Goal: Task Accomplishment & Management: Complete application form

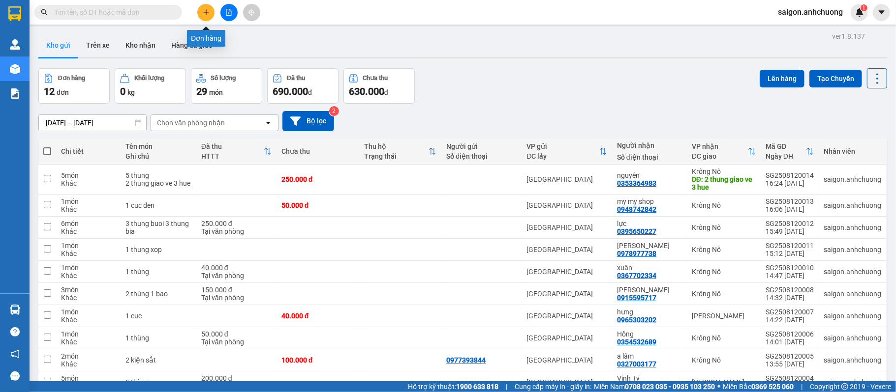
click at [208, 12] on icon "plus" at bounding box center [205, 12] width 5 height 0
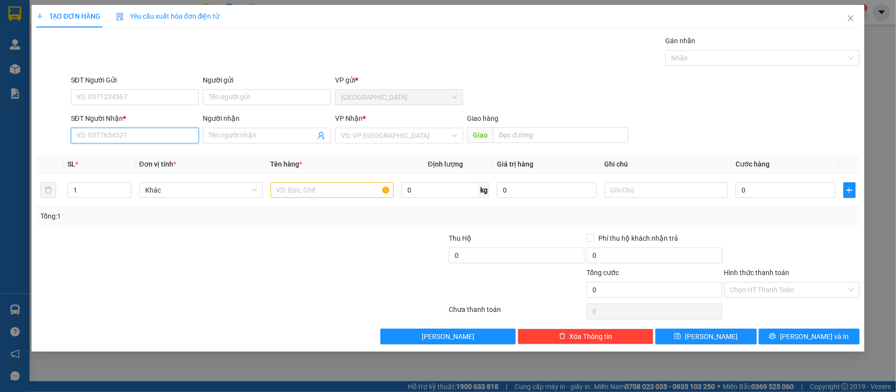
click at [128, 138] on input "SĐT Người Nhận *" at bounding box center [135, 136] width 128 height 16
click at [105, 153] on div "0977552052 - hường" at bounding box center [135, 156] width 117 height 11
type input "0977552052"
type input "hường"
type input "0977552052"
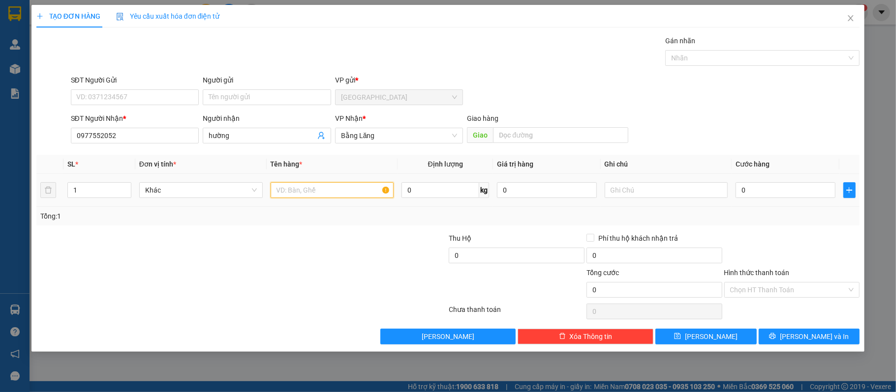
click at [340, 191] on input "text" at bounding box center [331, 190] width 123 height 16
type input "1 thung den"
click at [765, 198] on input "0" at bounding box center [784, 190] width 99 height 16
type input "4"
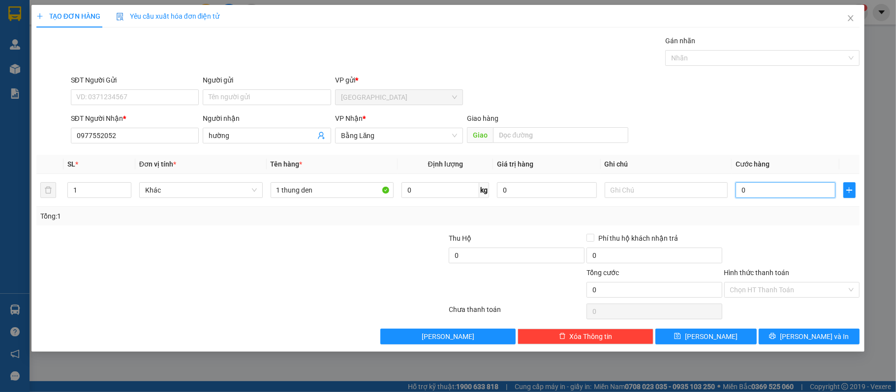
type input "4"
type input "40"
type input "40.000"
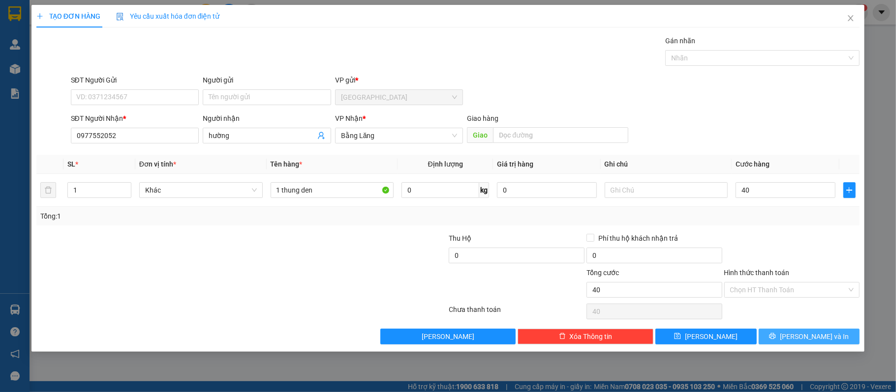
type input "40.000"
click at [823, 338] on span "[PERSON_NAME] và In" at bounding box center [813, 336] width 69 height 11
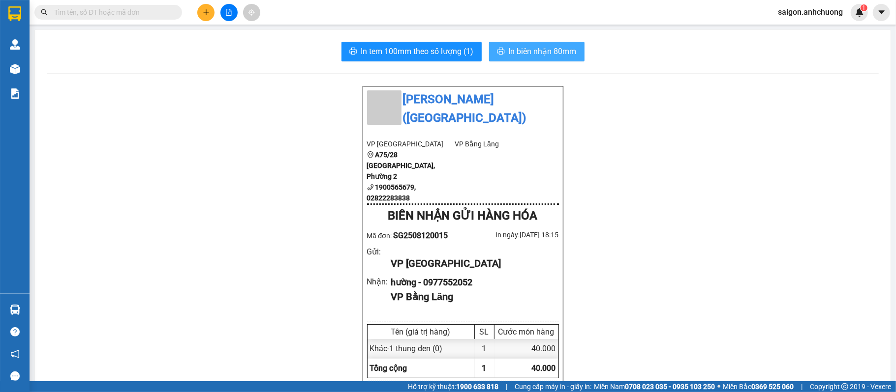
click at [526, 54] on span "In biên nhận 80mm" at bounding box center [543, 51] width 68 height 12
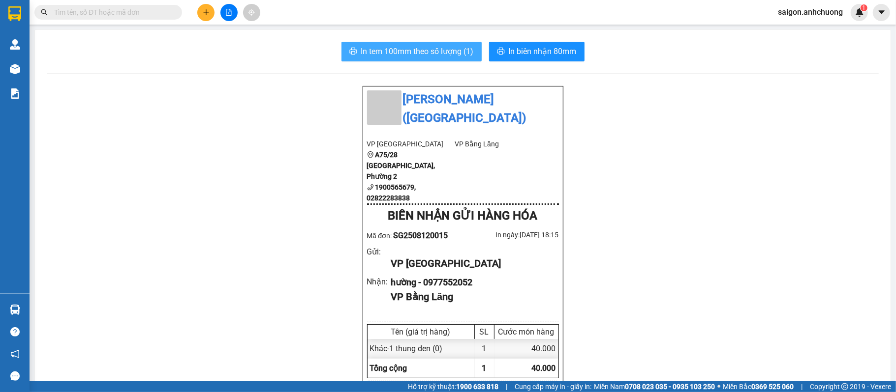
click at [386, 54] on span "In tem 100mm theo số lượng (1)" at bounding box center [417, 51] width 113 height 12
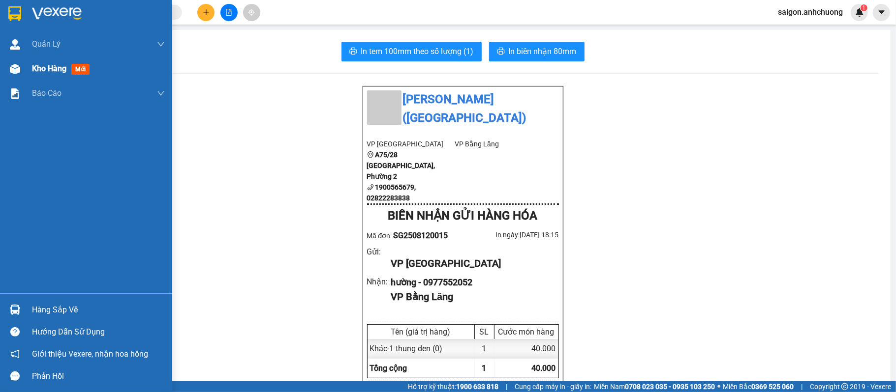
click at [20, 75] on div at bounding box center [14, 68] width 17 height 17
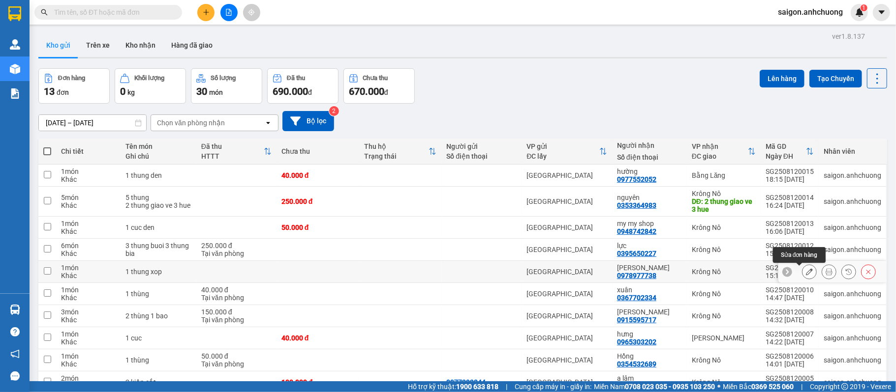
click at [806, 272] on icon at bounding box center [809, 272] width 7 height 7
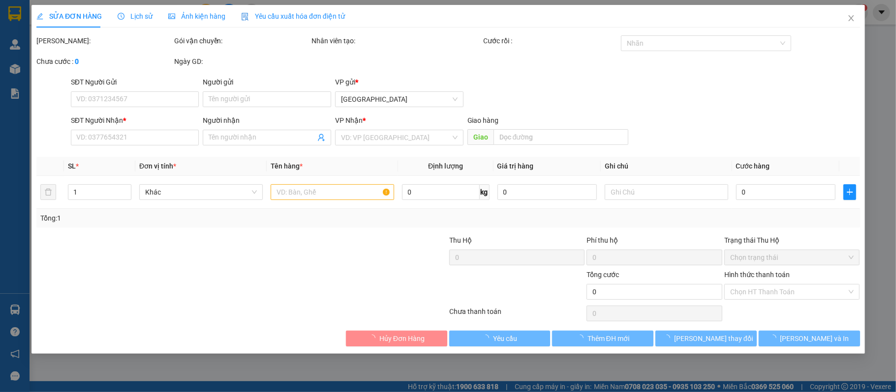
type input "0978977738"
type input "[PERSON_NAME]"
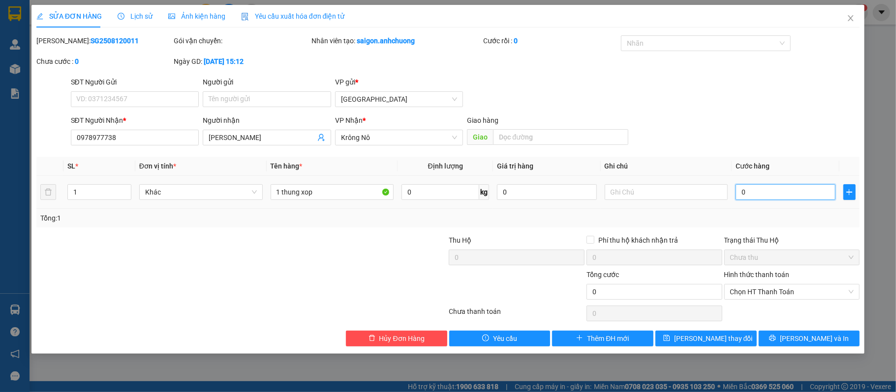
click at [752, 193] on input "0" at bounding box center [784, 192] width 99 height 16
type input "8"
type input "80"
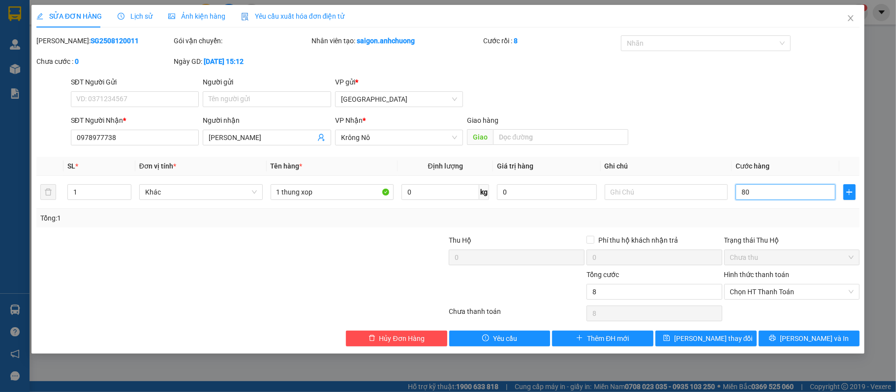
type input "80"
click at [813, 336] on span "[PERSON_NAME] và In" at bounding box center [813, 338] width 69 height 11
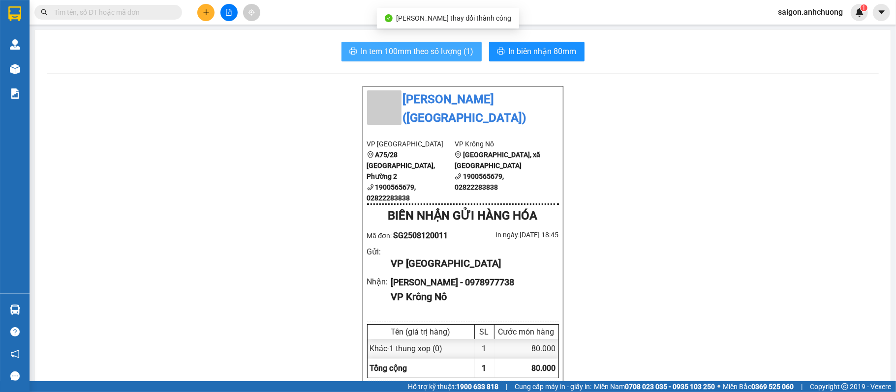
click at [405, 56] on span "In tem 100mm theo số lượng (1)" at bounding box center [417, 51] width 113 height 12
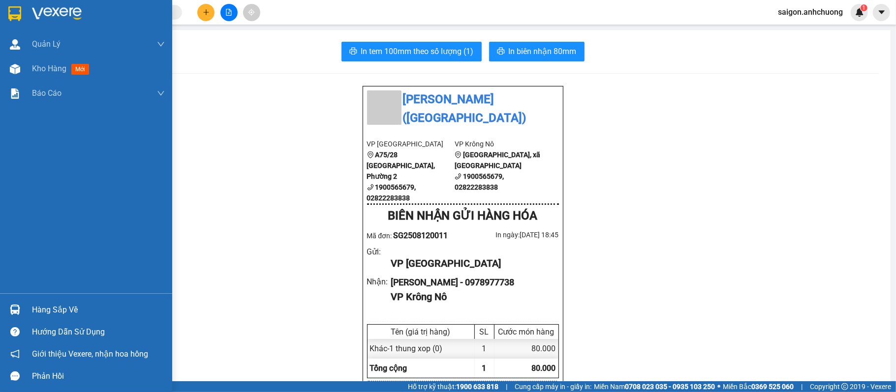
click at [24, 6] on div at bounding box center [86, 16] width 172 height 32
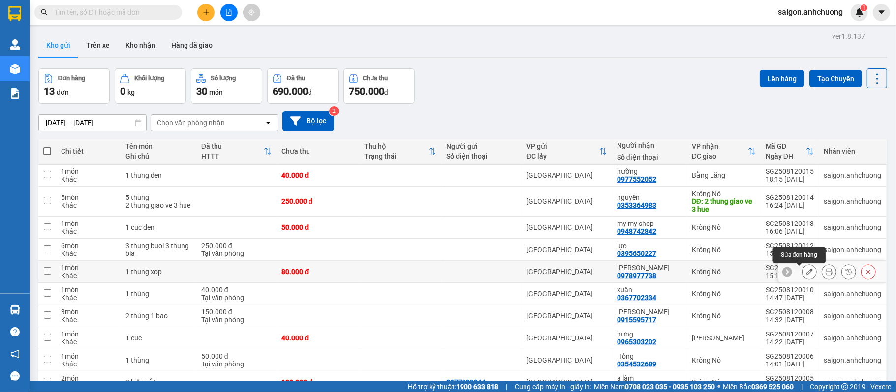
click at [806, 272] on icon at bounding box center [809, 272] width 7 height 7
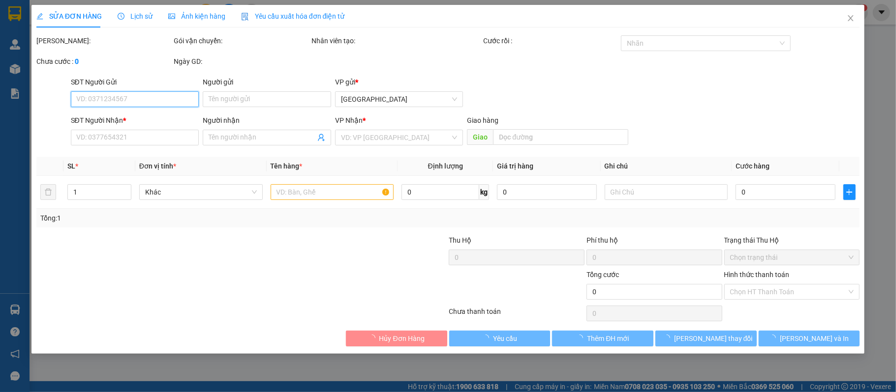
type input "0978977738"
type input "[PERSON_NAME]"
type input "80.000"
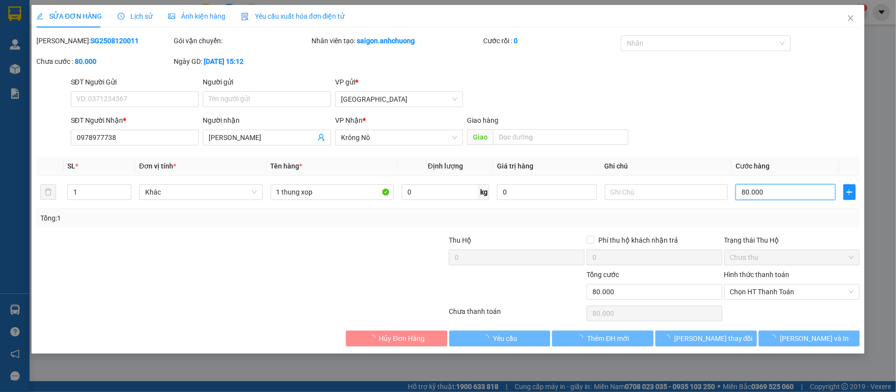
type input "1"
type input "10"
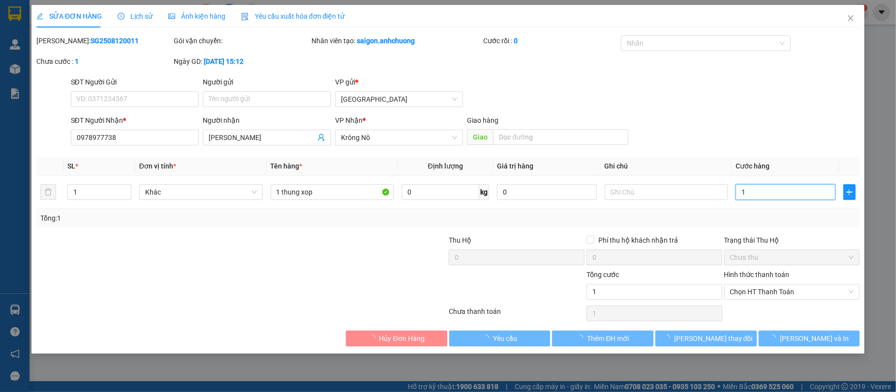
type input "10"
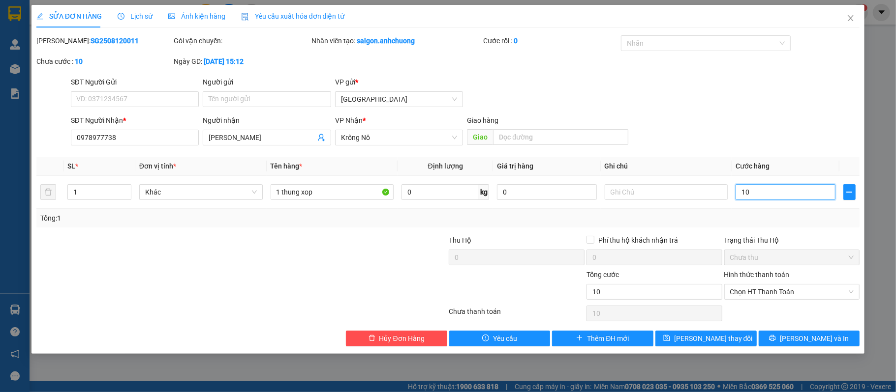
type input "100"
click at [837, 343] on button "[PERSON_NAME] và In" at bounding box center [808, 339] width 101 height 16
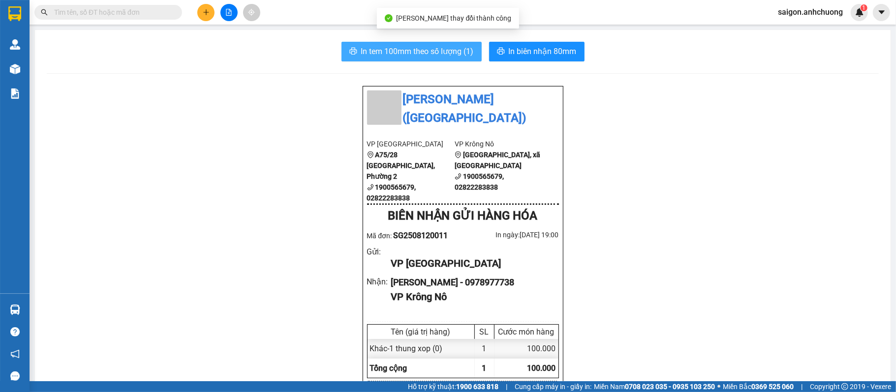
click at [449, 51] on span "In tem 100mm theo số lượng (1)" at bounding box center [417, 51] width 113 height 12
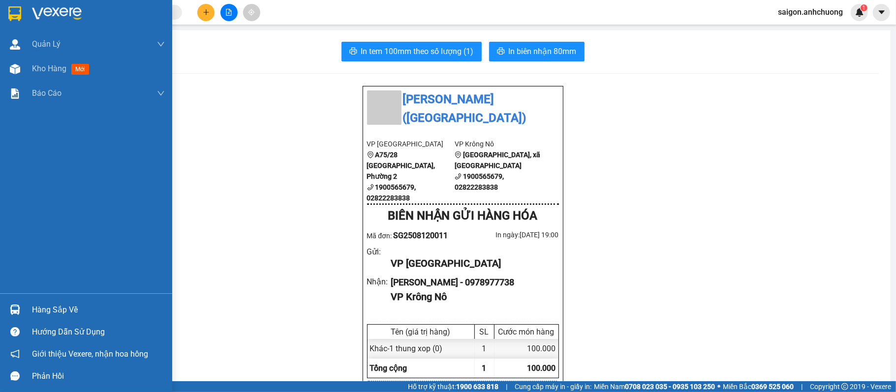
click at [45, 6] on img at bounding box center [57, 13] width 50 height 15
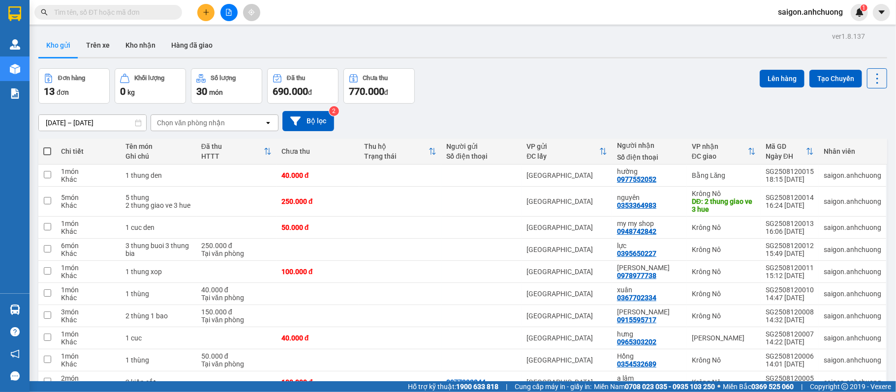
click at [846, 386] on span "100 / trang" at bounding box center [839, 391] width 35 height 10
checkbox input "true"
click at [679, 372] on td "a lâm 0327003177" at bounding box center [649, 383] width 75 height 22
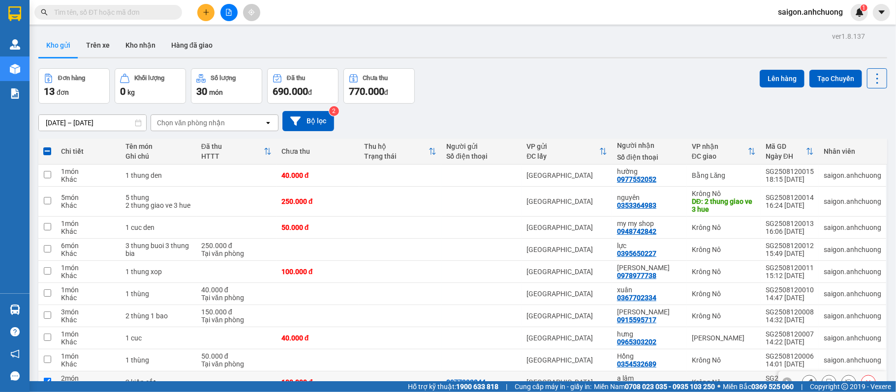
checkbox input "true"
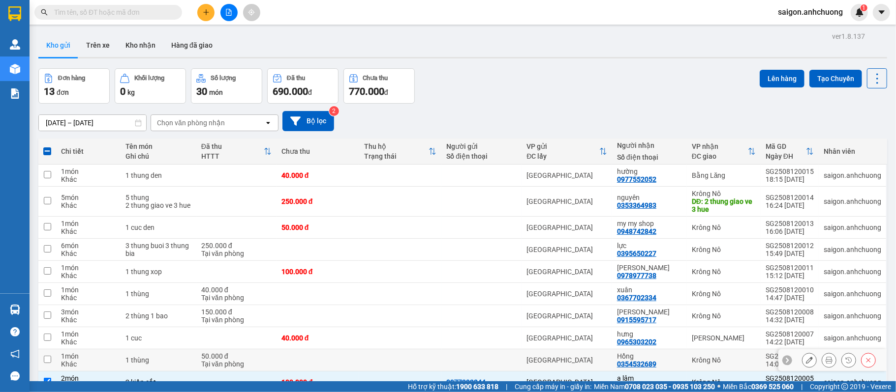
click at [679, 350] on td "Hồng 0354532689" at bounding box center [649, 361] width 75 height 22
checkbox input "true"
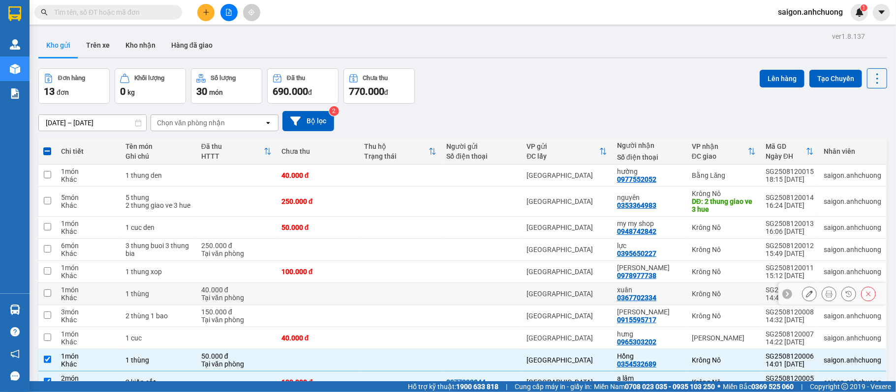
click at [679, 283] on td "xuân 0367702334" at bounding box center [649, 294] width 75 height 22
checkbox input "true"
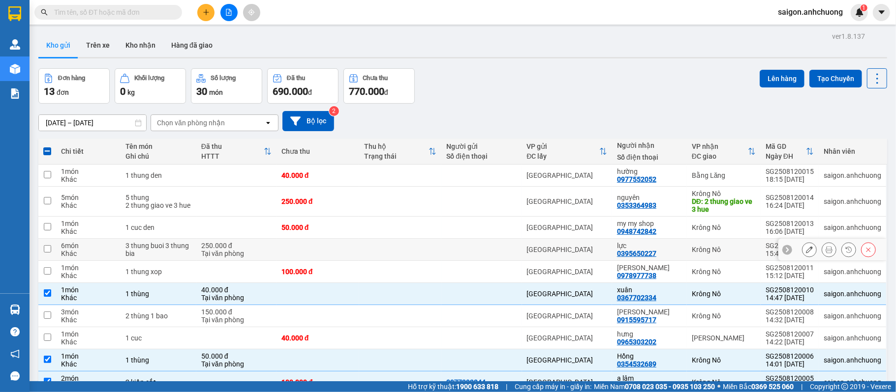
click at [661, 242] on div "lực" at bounding box center [649, 246] width 65 height 8
checkbox input "true"
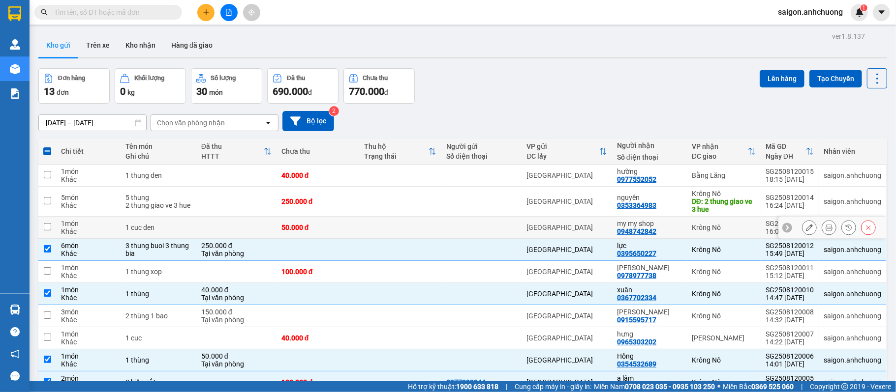
click at [666, 220] on div "my my shop" at bounding box center [649, 224] width 65 height 8
checkbox input "true"
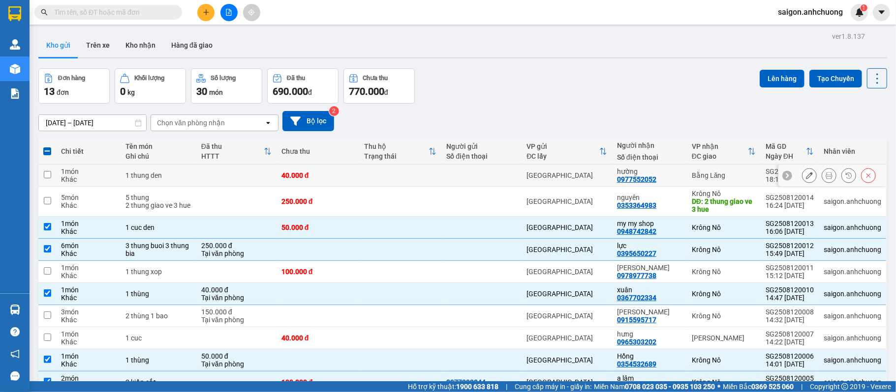
click at [673, 168] on div "hường 0977552052" at bounding box center [649, 176] width 65 height 16
checkbox input "true"
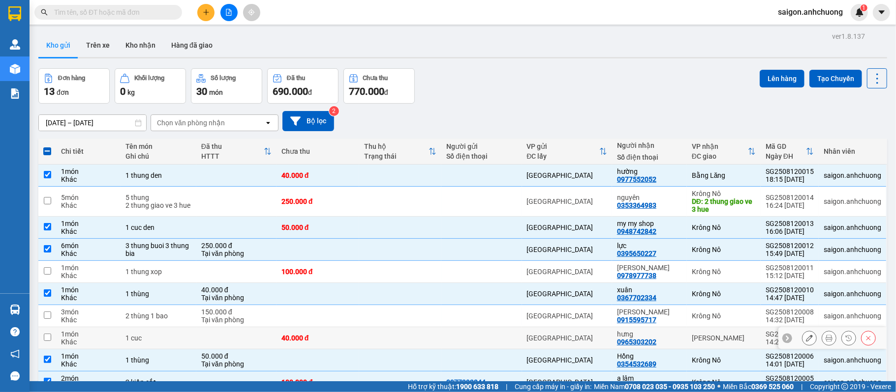
click at [663, 330] on div "hưng" at bounding box center [649, 334] width 65 height 8
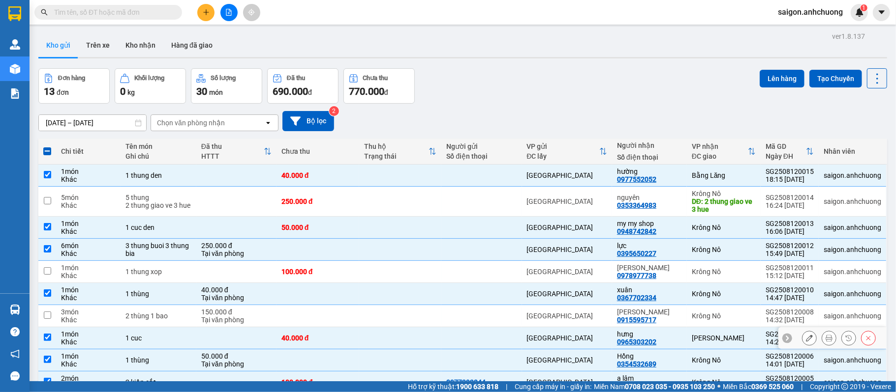
checkbox input "true"
click at [776, 81] on button "Lên hàng" at bounding box center [781, 79] width 45 height 18
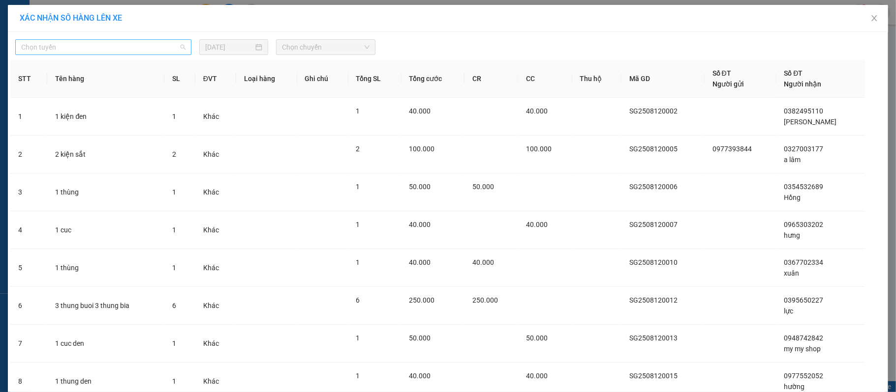
click at [130, 42] on span "Chọn tuyến" at bounding box center [103, 47] width 164 height 15
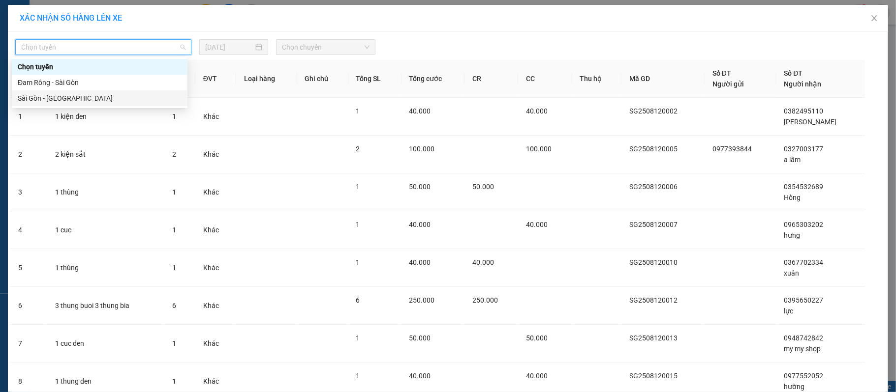
click at [97, 100] on div "Sài Gòn - [GEOGRAPHIC_DATA]" at bounding box center [100, 98] width 164 height 11
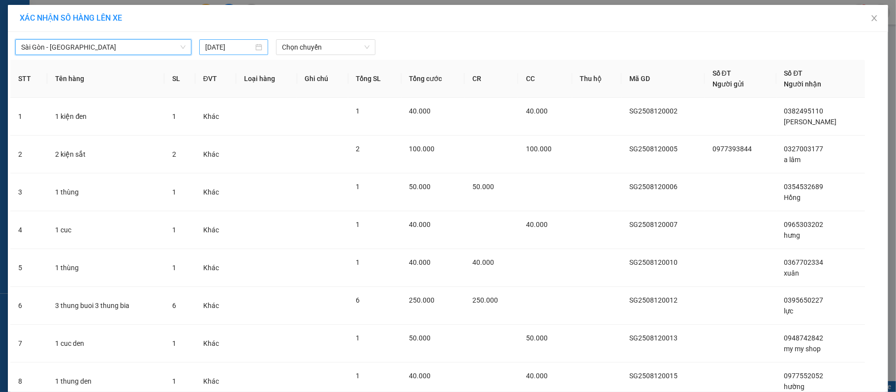
click at [232, 48] on input "[DATE]" at bounding box center [229, 47] width 48 height 11
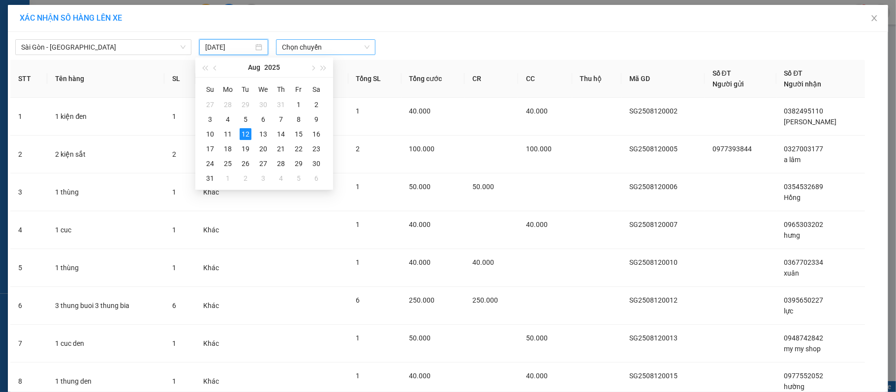
click at [307, 44] on span "Chọn chuyến" at bounding box center [326, 47] width 88 height 15
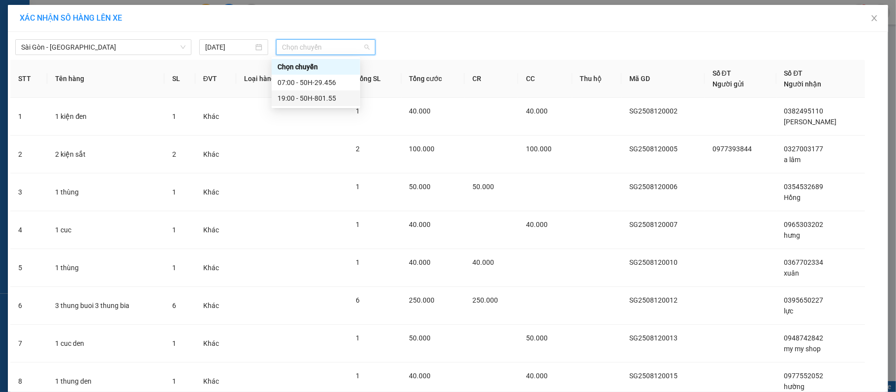
click at [306, 99] on div "19:00 - 50H-801.55" at bounding box center [315, 98] width 77 height 11
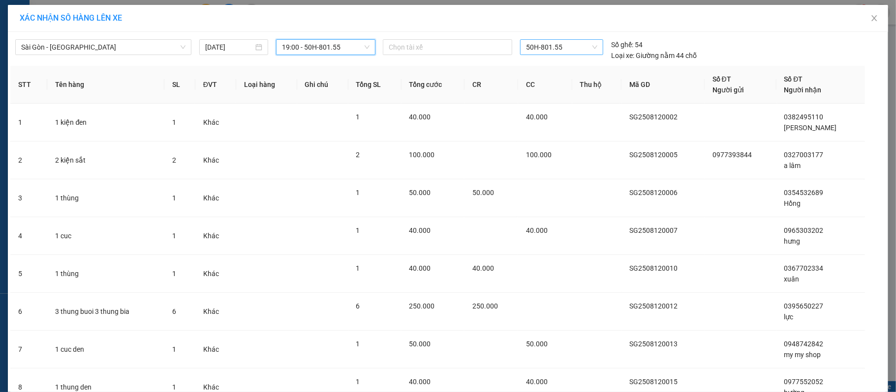
click at [543, 46] on span "50H-801.55" at bounding box center [562, 47] width 72 height 15
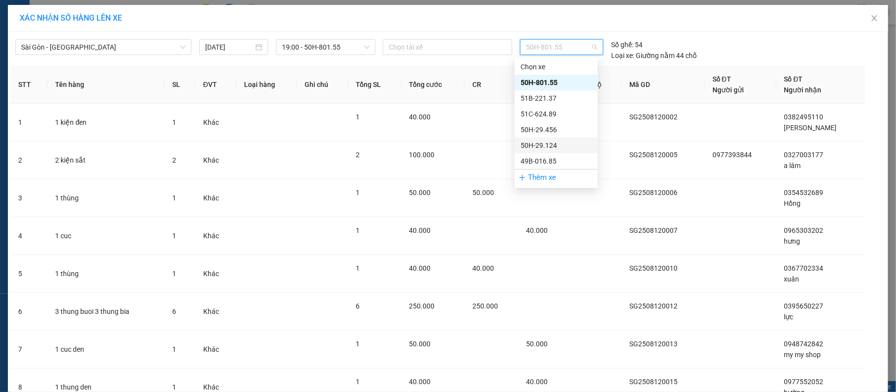
click at [547, 144] on div "50H-29.124" at bounding box center [555, 145] width 71 height 11
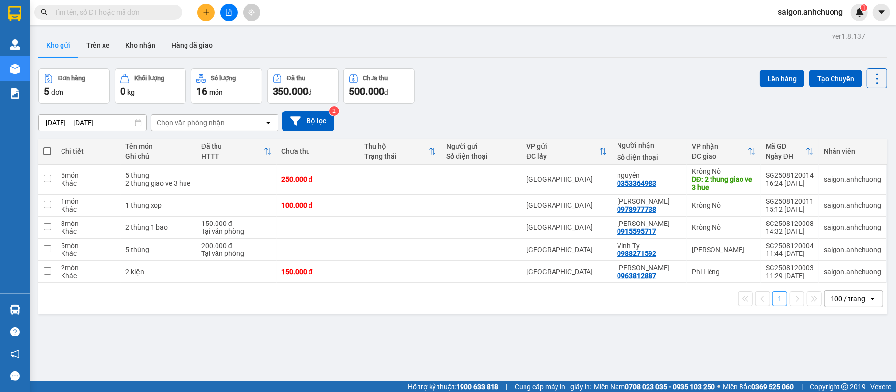
click at [227, 15] on icon "file-add" at bounding box center [228, 12] width 7 height 7
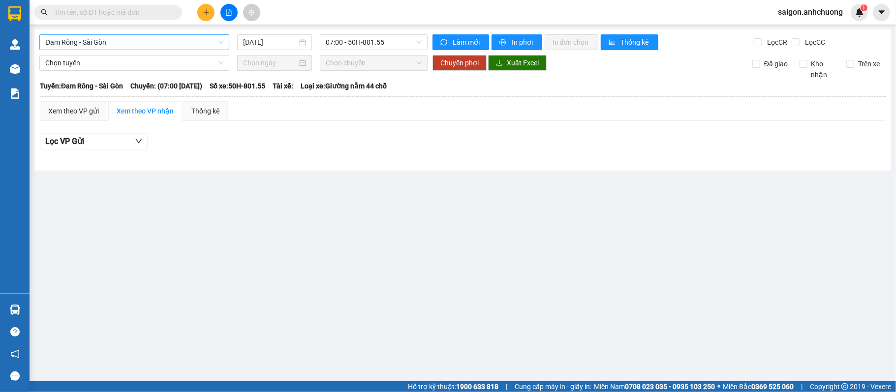
click at [174, 38] on span "Đam Rông - Sài Gòn" at bounding box center [134, 42] width 178 height 15
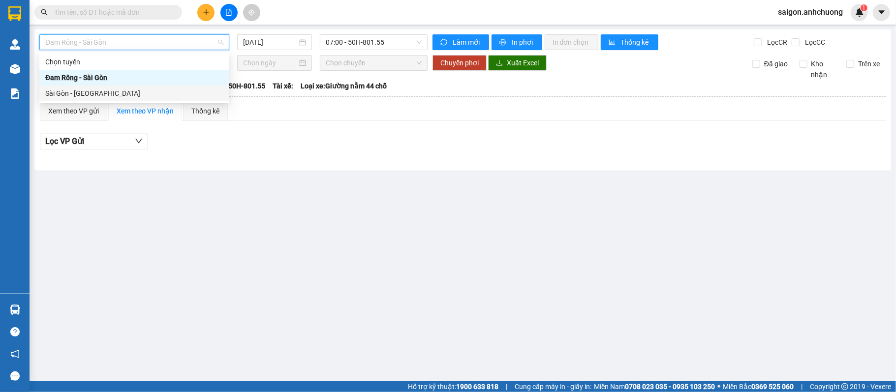
click at [153, 89] on div "Sài Gòn - [GEOGRAPHIC_DATA]" at bounding box center [134, 93] width 178 height 11
type input "[DATE]"
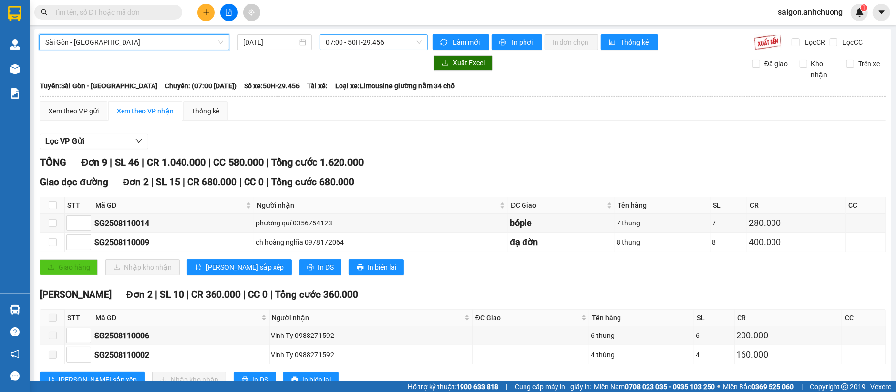
click at [367, 40] on span "07:00 - 50H-29.456" at bounding box center [374, 42] width 96 height 15
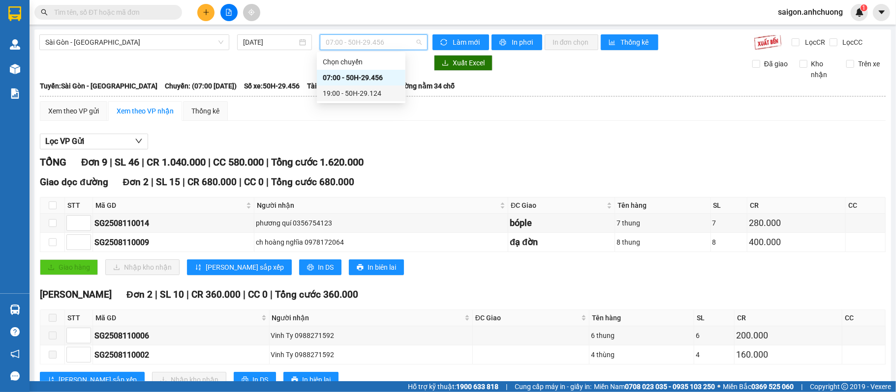
click at [375, 94] on div "19:00 - 50H-29.124" at bounding box center [361, 93] width 77 height 11
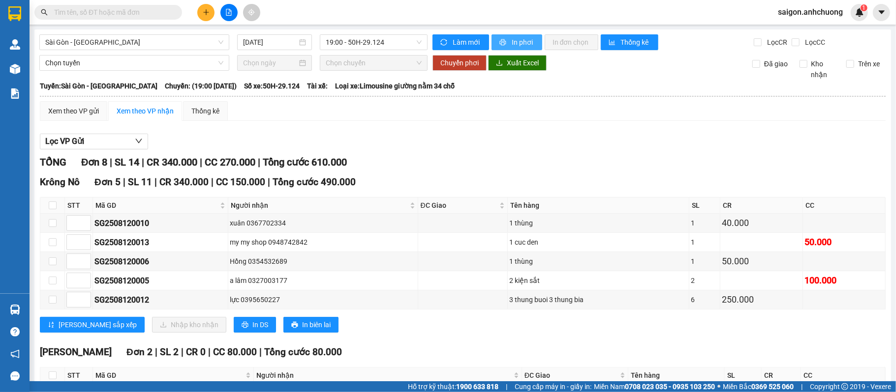
click at [516, 41] on span "In phơi" at bounding box center [522, 42] width 23 height 11
click at [203, 12] on icon "plus" at bounding box center [206, 12] width 7 height 7
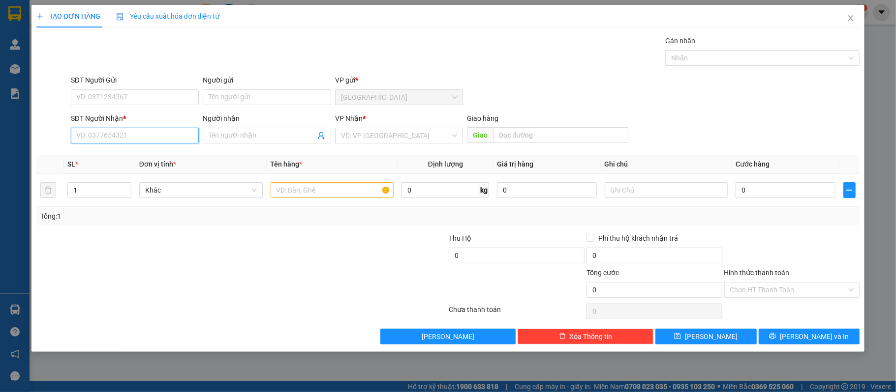
click at [145, 140] on input "SĐT Người Nhận *" at bounding box center [135, 136] width 128 height 16
type input "0372268880"
click at [95, 151] on div "0372268880 - cô phong" at bounding box center [135, 156] width 117 height 11
type input "cô phong"
type input "0372268880"
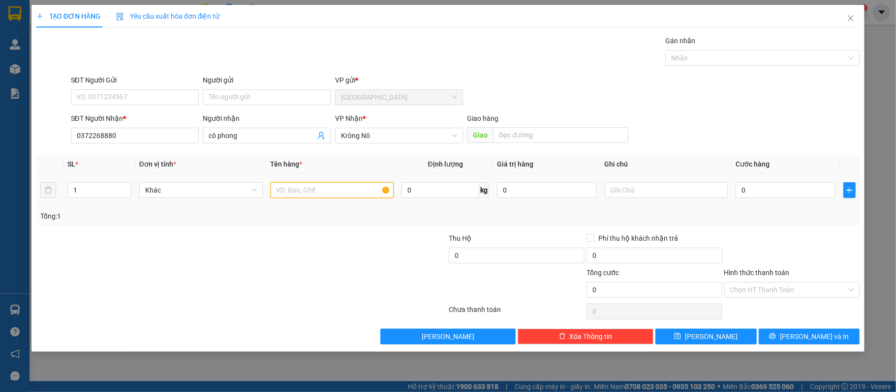
click at [360, 197] on input "text" at bounding box center [331, 190] width 123 height 16
type input "1 thung"
click at [760, 195] on input "0" at bounding box center [784, 190] width 99 height 16
type input "1"
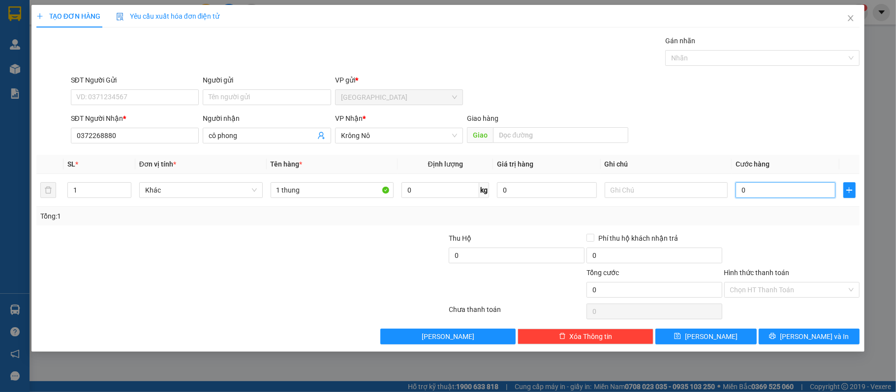
type input "1"
type input "10"
type input "100"
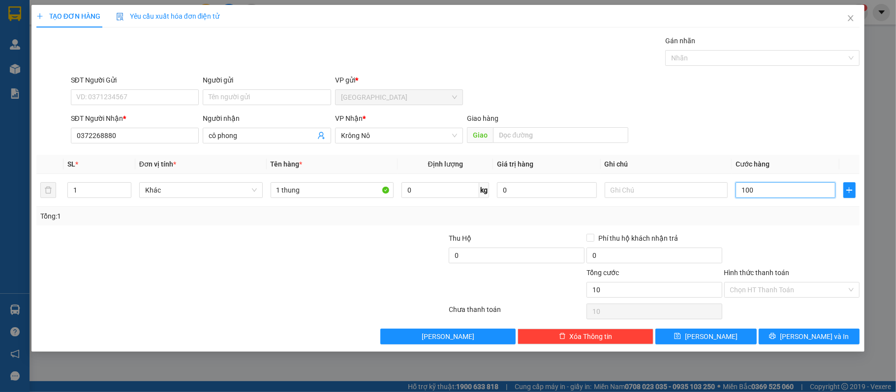
type input "100"
type input "100.000"
drag, startPoint x: 787, startPoint y: 280, endPoint x: 787, endPoint y: 299, distance: 19.2
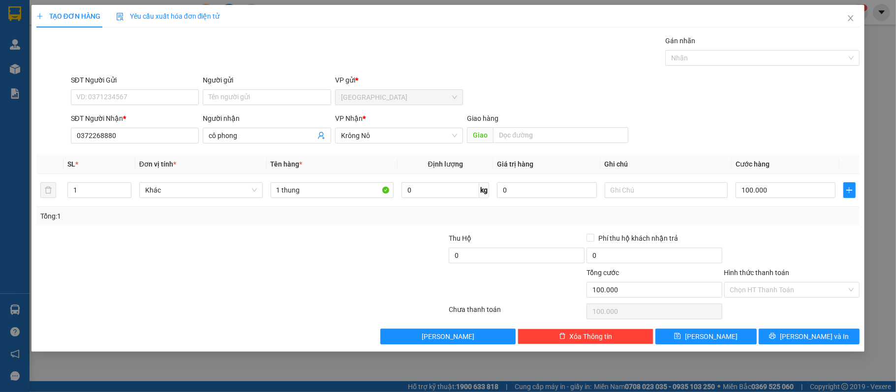
click at [787, 282] on div "Hình thức thanh toán" at bounding box center [792, 275] width 136 height 15
click at [787, 291] on input "Hình thức thanh toán" at bounding box center [788, 290] width 117 height 15
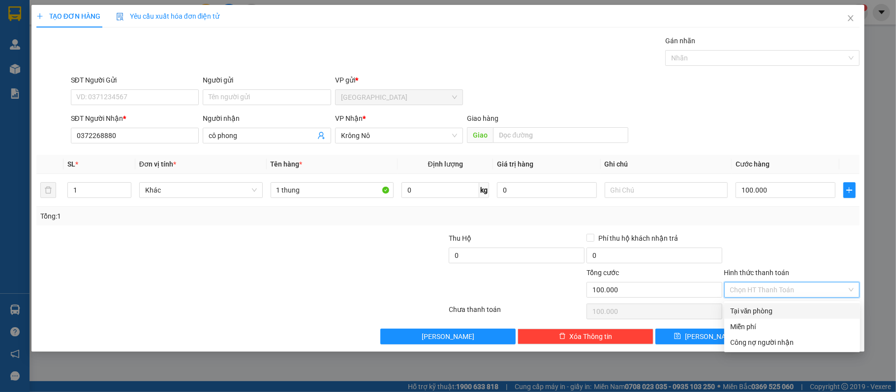
click at [770, 311] on div "Tại văn phòng" at bounding box center [792, 311] width 124 height 11
type input "0"
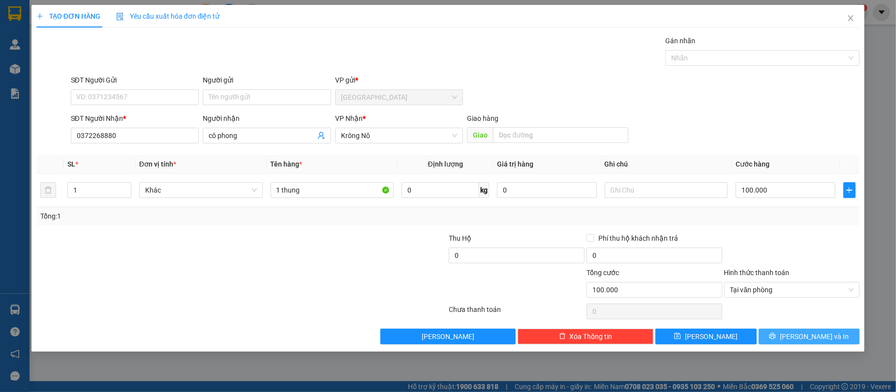
click at [797, 345] on button "[PERSON_NAME] và In" at bounding box center [808, 337] width 101 height 16
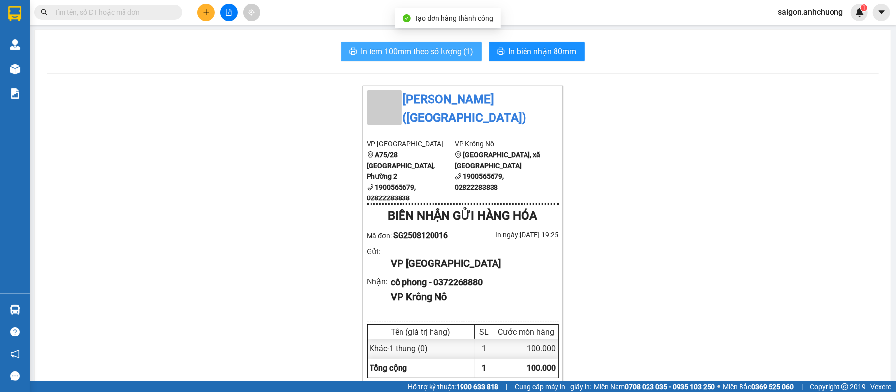
click at [433, 52] on span "In tem 100mm theo số lượng (1)" at bounding box center [417, 51] width 113 height 12
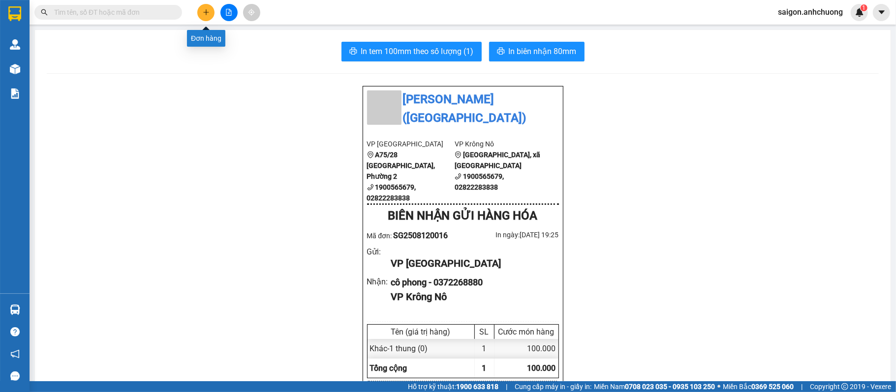
click at [203, 14] on icon "plus" at bounding box center [206, 12] width 7 height 7
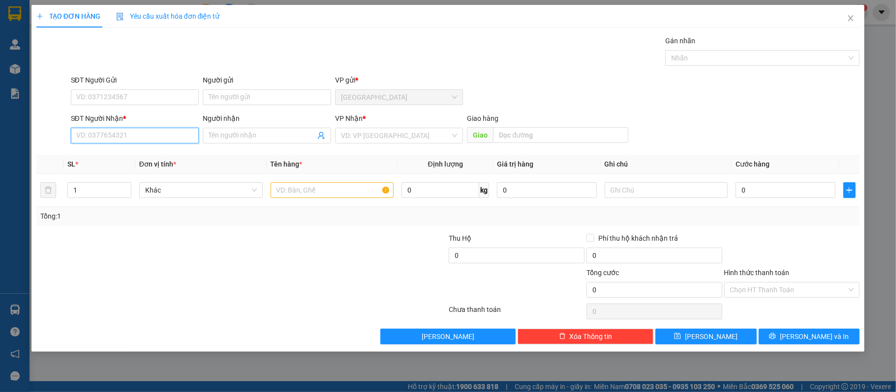
click at [105, 136] on input "SĐT Người Nhận *" at bounding box center [135, 136] width 128 height 16
type input "0919419114"
click at [174, 150] on div "0919419114 - cường" at bounding box center [135, 157] width 128 height 16
type input "cường"
type input "út việc"
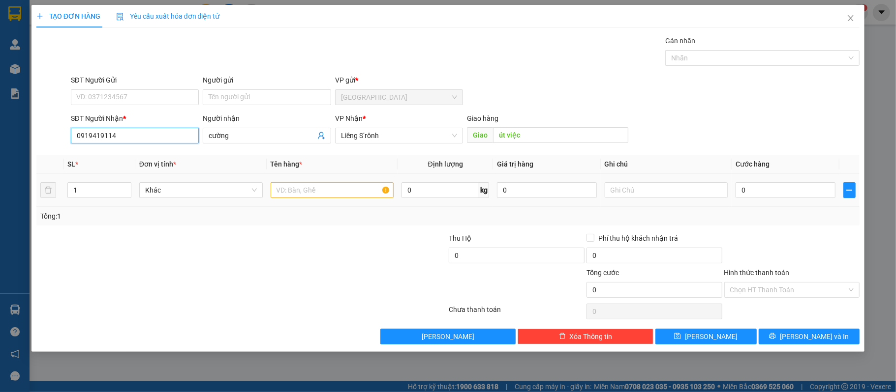
type input "0919419114"
click at [279, 189] on input "text" at bounding box center [331, 190] width 123 height 16
type input "1 thung"
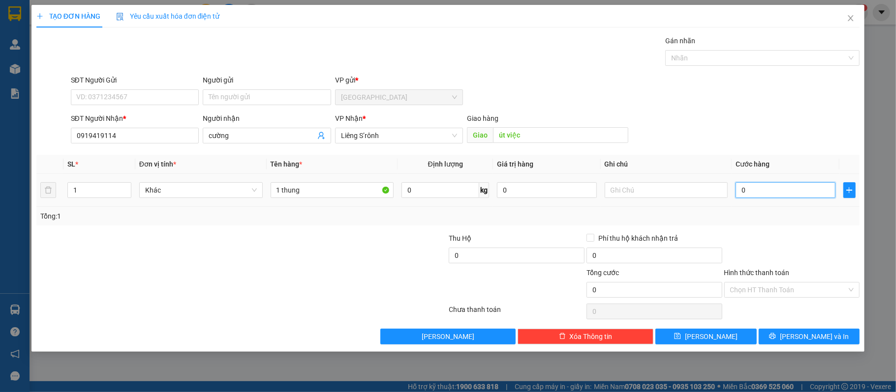
click at [791, 193] on input "0" at bounding box center [784, 190] width 99 height 16
type input "7"
type input "70"
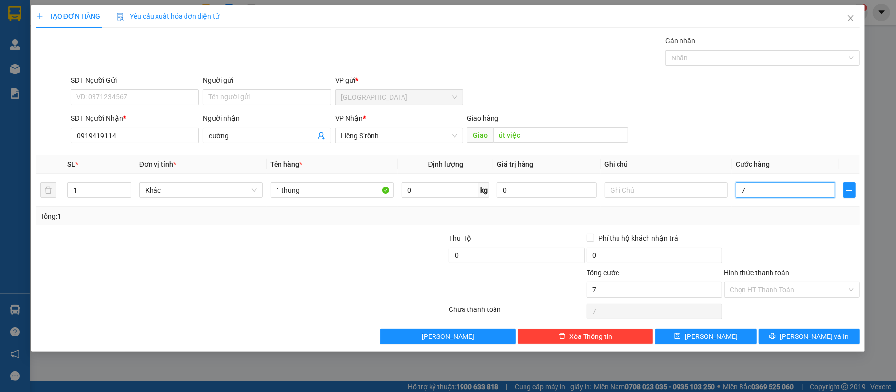
type input "70"
type input "70.000"
click at [787, 295] on input "Hình thức thanh toán" at bounding box center [788, 290] width 117 height 15
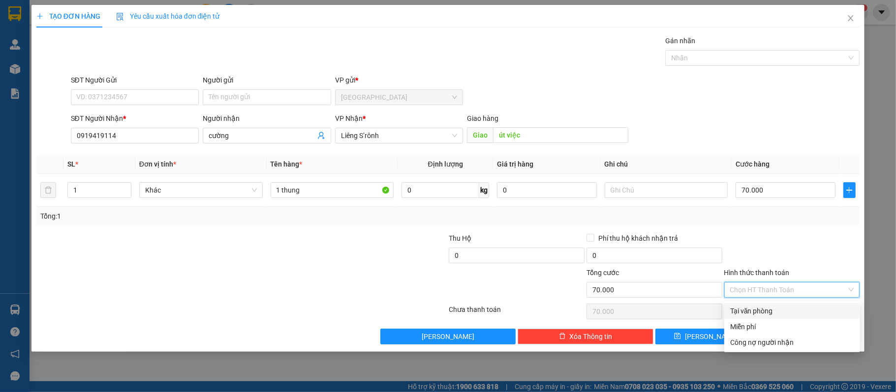
click at [778, 312] on div "Tại văn phòng" at bounding box center [792, 311] width 124 height 11
type input "0"
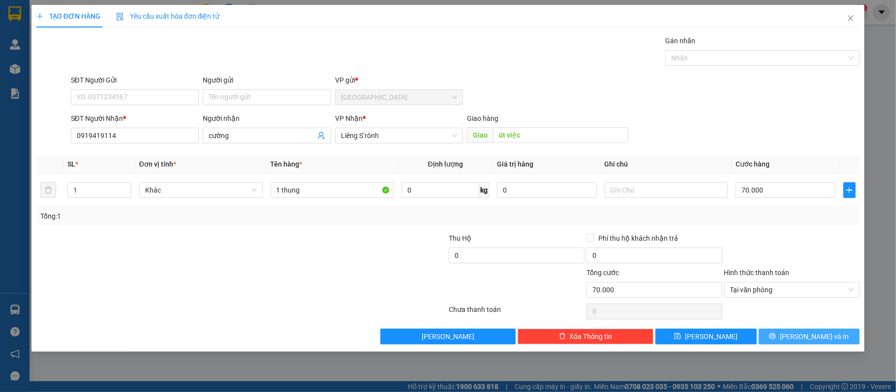
click at [813, 341] on span "[PERSON_NAME] và In" at bounding box center [813, 336] width 69 height 11
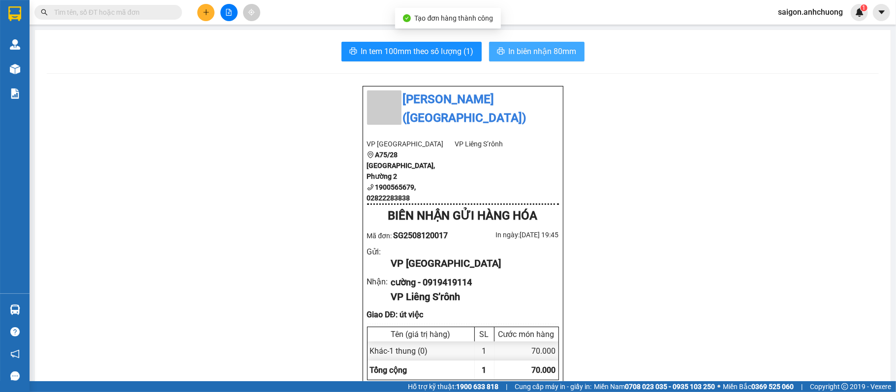
click at [542, 53] on span "In biên nhận 80mm" at bounding box center [543, 51] width 68 height 12
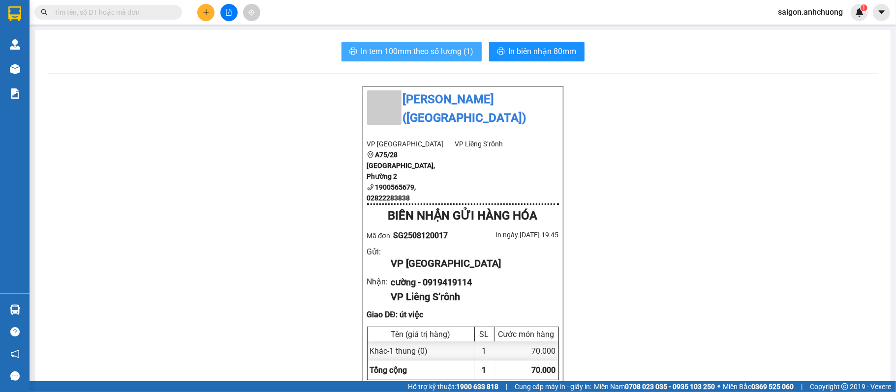
click at [404, 50] on span "In tem 100mm theo số lượng (1)" at bounding box center [417, 51] width 113 height 12
